Goal: Entertainment & Leisure: Consume media (video, audio)

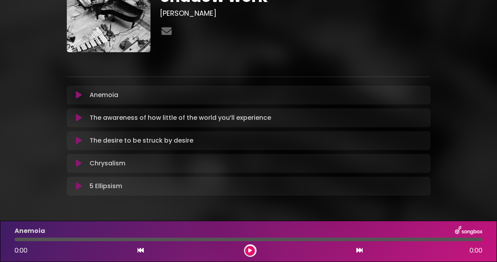
scroll to position [63, 0]
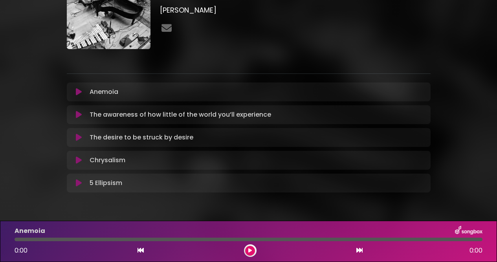
click at [76, 92] on icon at bounding box center [79, 92] width 6 height 8
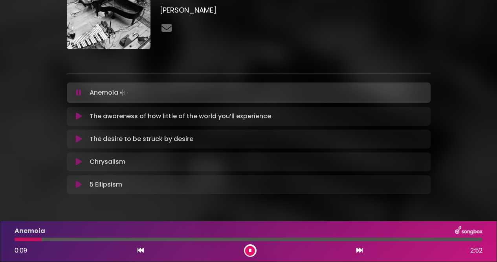
click at [96, 241] on div at bounding box center [249, 240] width 468 height 4
click at [203, 239] on div at bounding box center [249, 240] width 468 height 4
click at [315, 241] on div "Anemoia 1:11 2:52" at bounding box center [249, 241] width 478 height 31
click at [317, 238] on div at bounding box center [249, 240] width 468 height 4
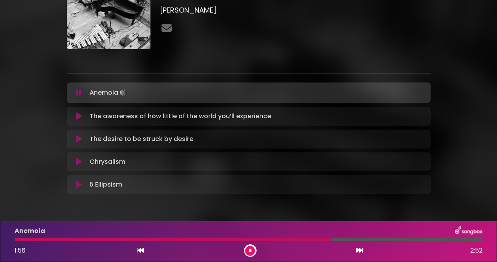
click at [78, 117] on icon at bounding box center [79, 116] width 6 height 8
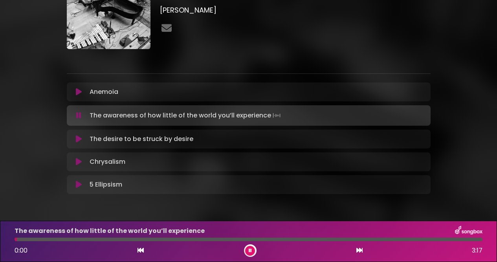
click at [82, 242] on div "The awareness of how little of the world you’ll experience 0:00 3:17" at bounding box center [249, 241] width 478 height 31
click at [88, 239] on div at bounding box center [249, 240] width 468 height 4
click at [161, 238] on div at bounding box center [249, 240] width 468 height 4
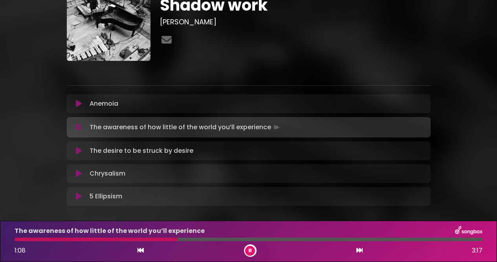
scroll to position [64, 0]
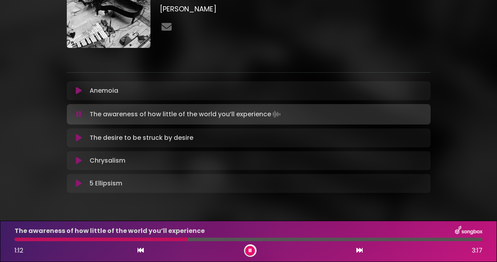
click at [285, 240] on div at bounding box center [249, 240] width 468 height 4
click at [79, 140] on icon at bounding box center [79, 138] width 6 height 8
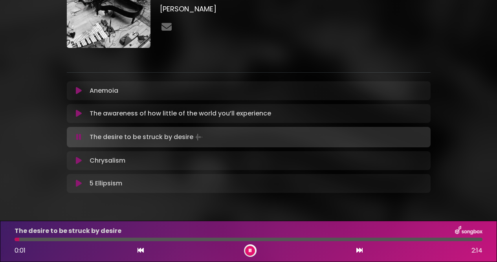
click at [132, 241] on div at bounding box center [249, 240] width 468 height 4
click at [257, 241] on div at bounding box center [249, 240] width 468 height 4
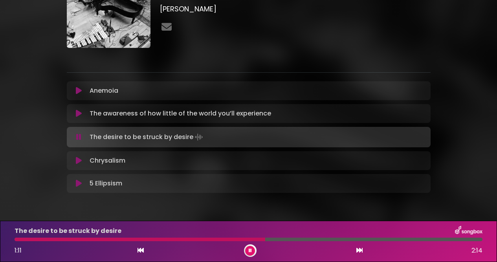
click at [309, 239] on div at bounding box center [249, 240] width 468 height 4
click at [362, 242] on div "The desire to be struck by desire 1:25 2:14" at bounding box center [249, 241] width 478 height 31
click at [78, 163] on icon at bounding box center [79, 161] width 6 height 8
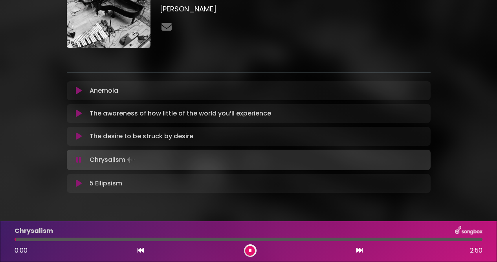
click at [118, 240] on div at bounding box center [249, 240] width 468 height 4
click at [165, 240] on div at bounding box center [249, 240] width 468 height 4
click at [75, 184] on button at bounding box center [79, 184] width 15 height 8
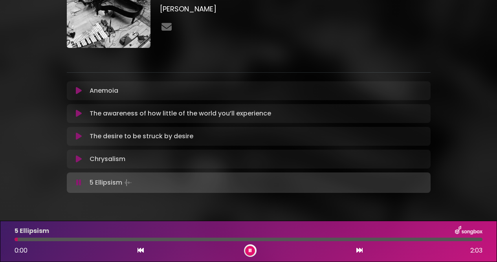
click at [94, 240] on div at bounding box center [249, 240] width 468 height 4
click at [193, 241] on div at bounding box center [249, 240] width 468 height 4
click at [247, 250] on button at bounding box center [250, 251] width 10 height 10
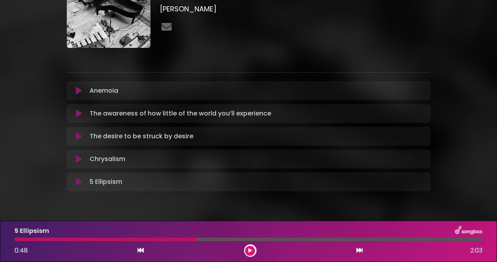
click at [78, 183] on icon at bounding box center [79, 182] width 6 height 8
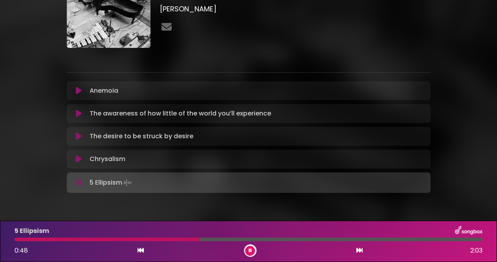
click at [78, 182] on icon at bounding box center [78, 183] width 5 height 8
